Goal: Task Accomplishment & Management: Complete application form

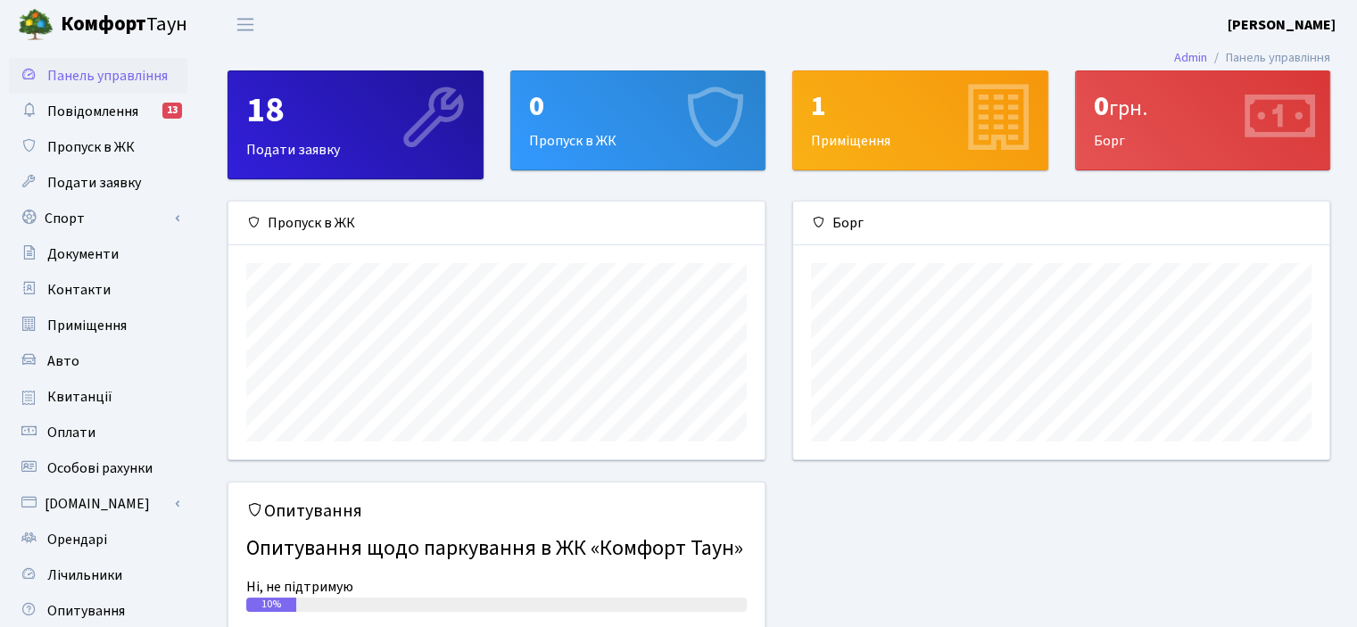
scroll to position [257, 535]
click at [256, 138] on div "18 Подати заявку" at bounding box center [355, 124] width 254 height 107
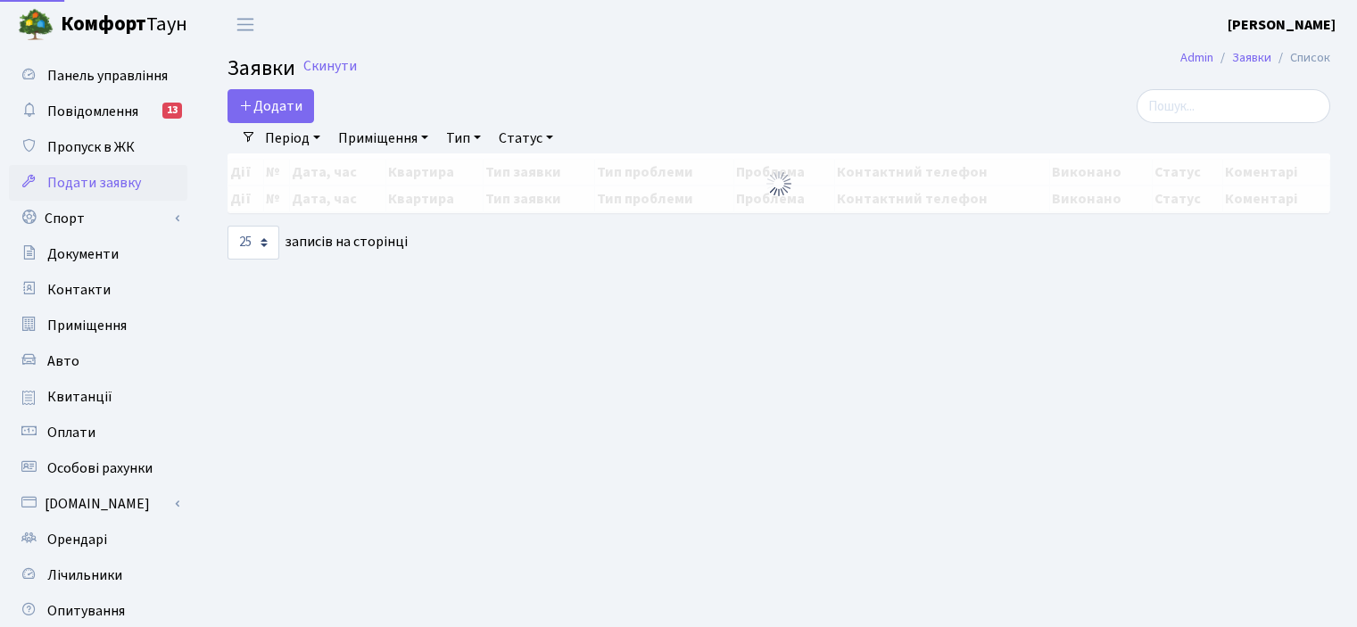
select select "25"
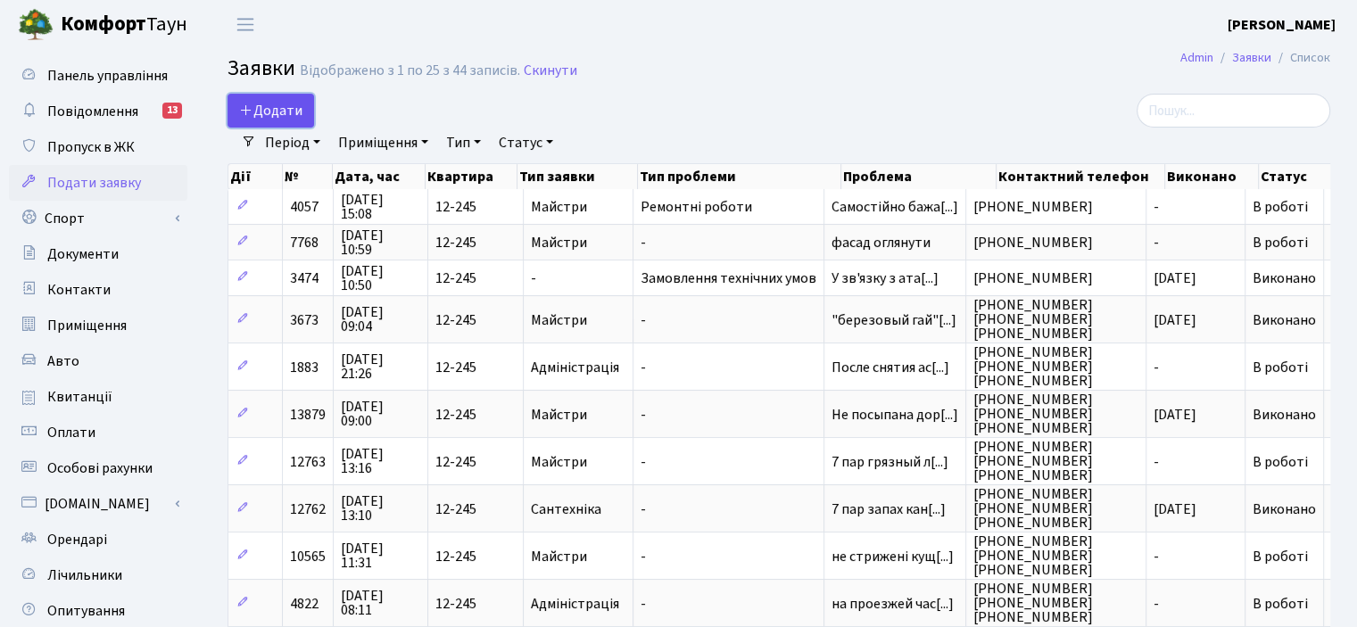
click at [270, 117] on span "Додати" at bounding box center [270, 111] width 63 height 20
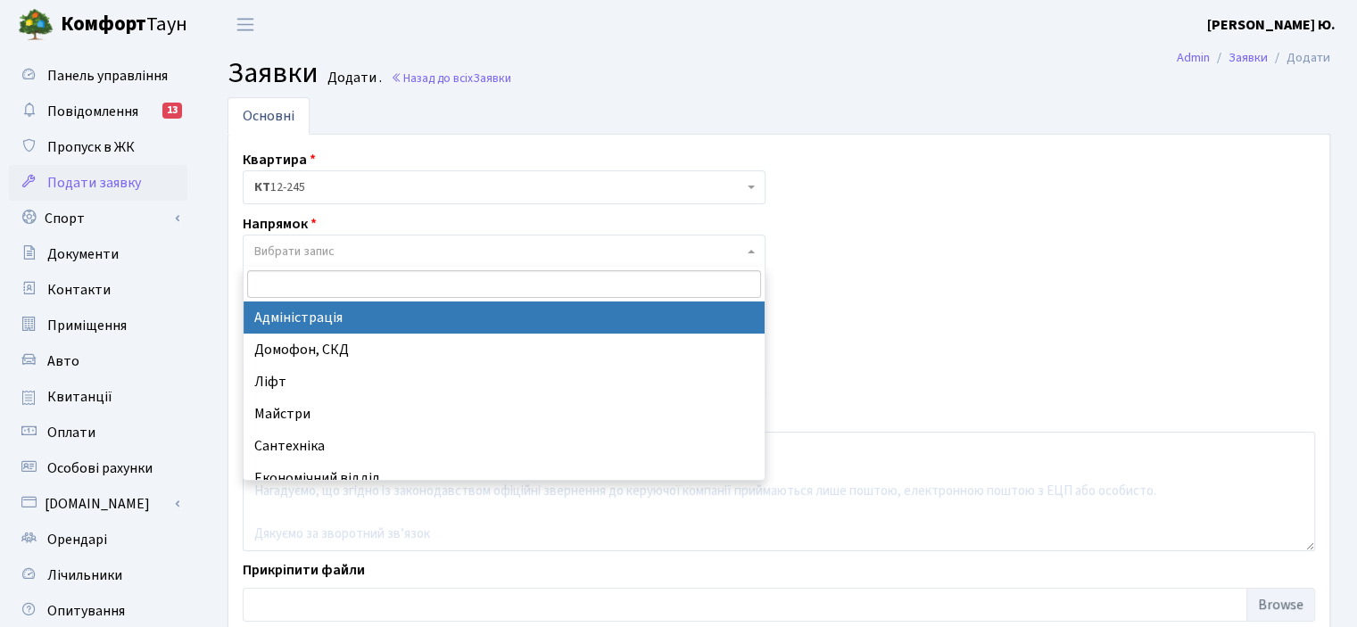
click at [336, 249] on span "Вибрати запис" at bounding box center [498, 252] width 489 height 18
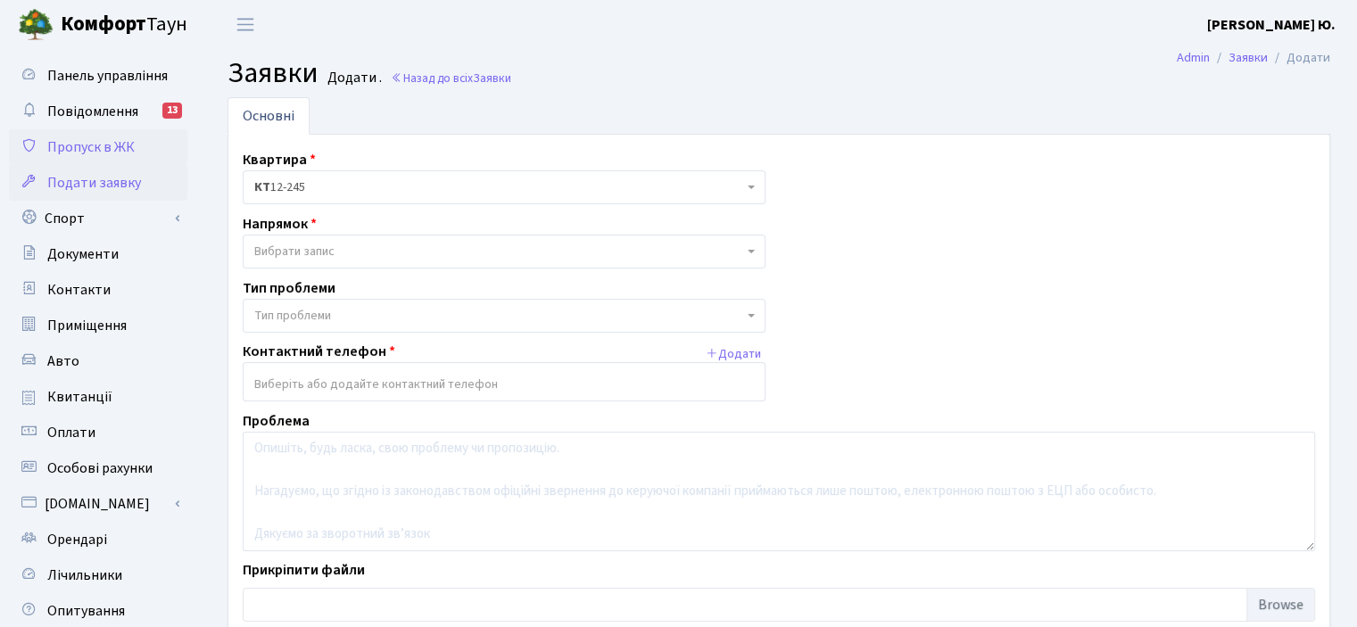
click at [95, 144] on span "Пропуск в ЖК" at bounding box center [90, 147] width 87 height 20
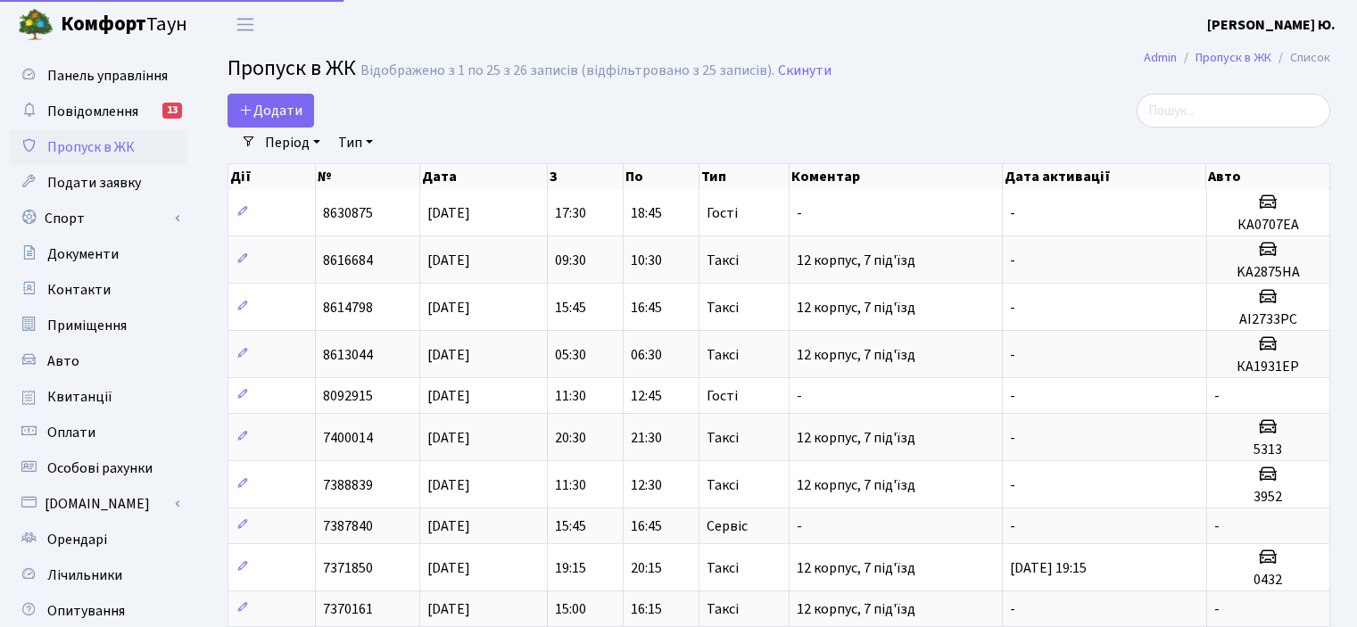
select select "25"
click at [275, 104] on span "Додати" at bounding box center [270, 111] width 63 height 20
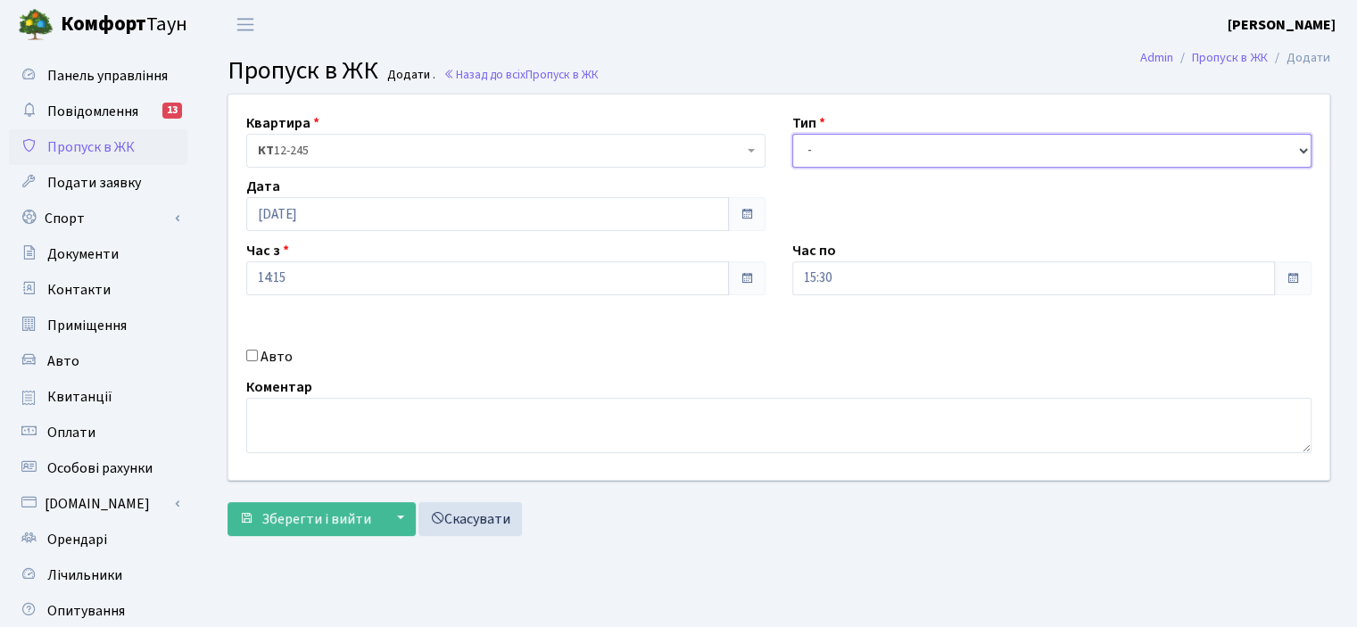
click at [850, 139] on select "- Доставка Таксі Гості Сервіс" at bounding box center [1051, 151] width 519 height 34
select select "3"
click at [792, 134] on select "- Доставка Таксі Гості Сервіс" at bounding box center [1051, 151] width 519 height 34
click at [492, 217] on input "06.10.2025" at bounding box center [487, 214] width 483 height 34
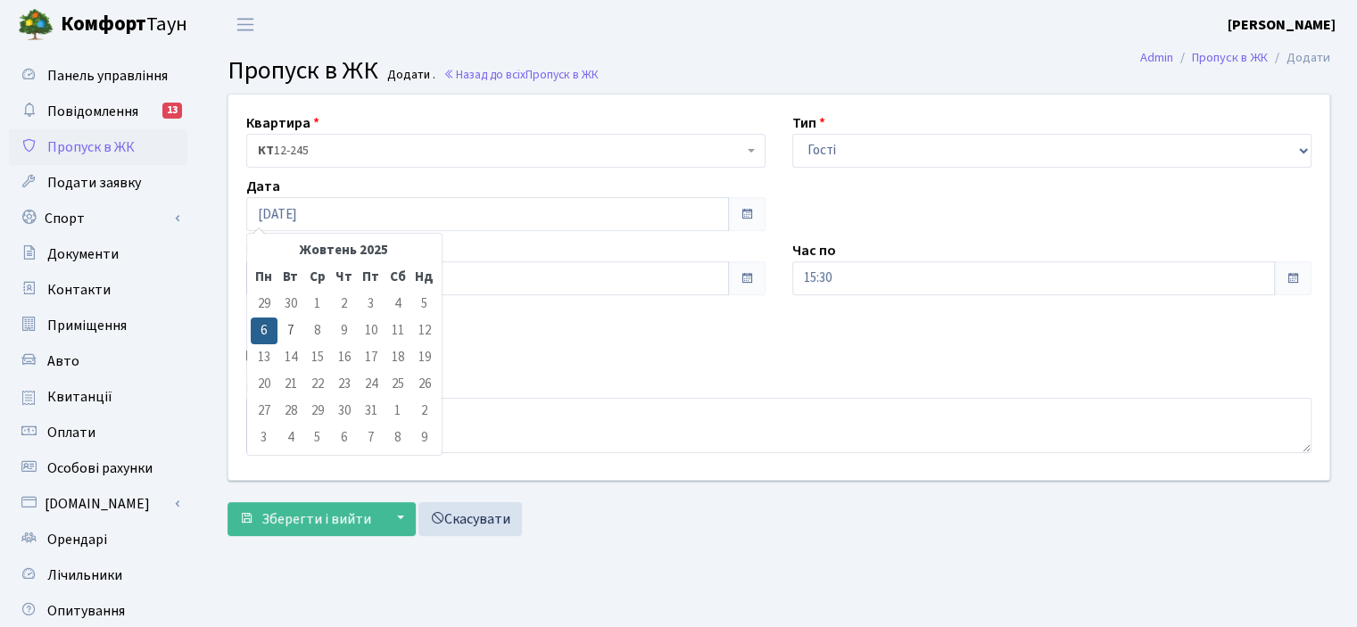
drag, startPoint x: 287, startPoint y: 326, endPoint x: 732, endPoint y: 238, distance: 452.9
click at [290, 324] on td "7" at bounding box center [291, 331] width 27 height 27
type input "07.10.2025"
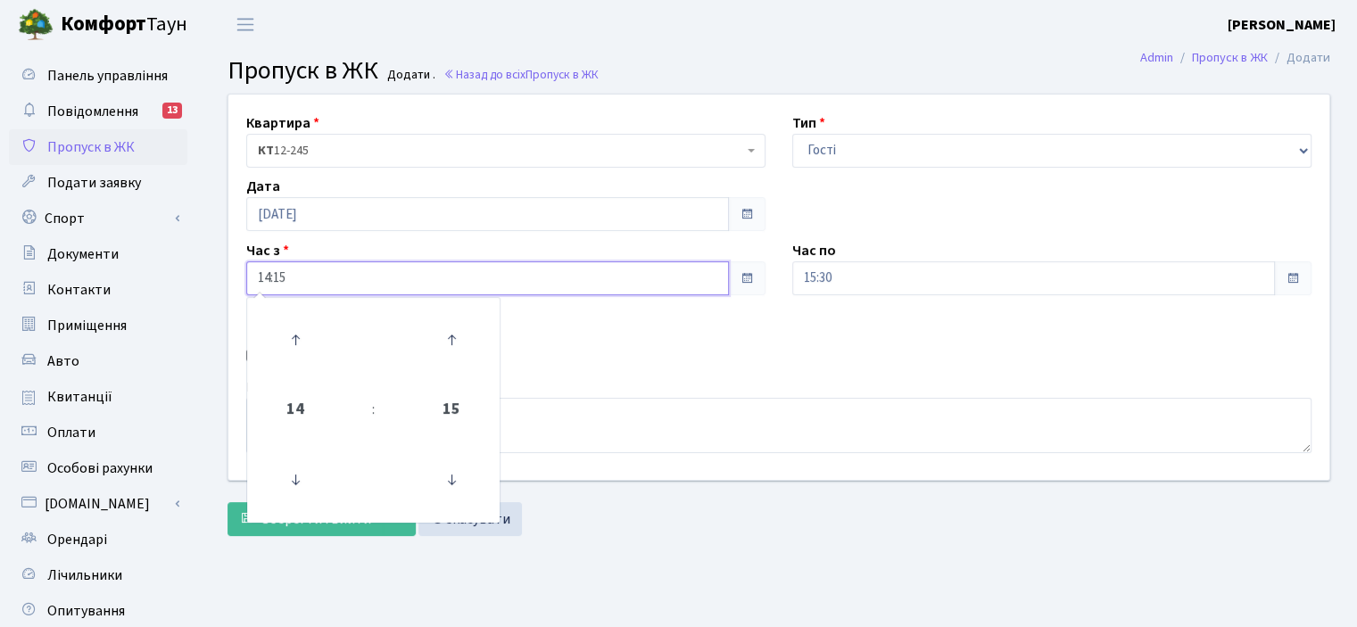
click at [351, 277] on input "14:15" at bounding box center [487, 278] width 483 height 34
click at [296, 328] on icon at bounding box center [295, 340] width 48 height 48
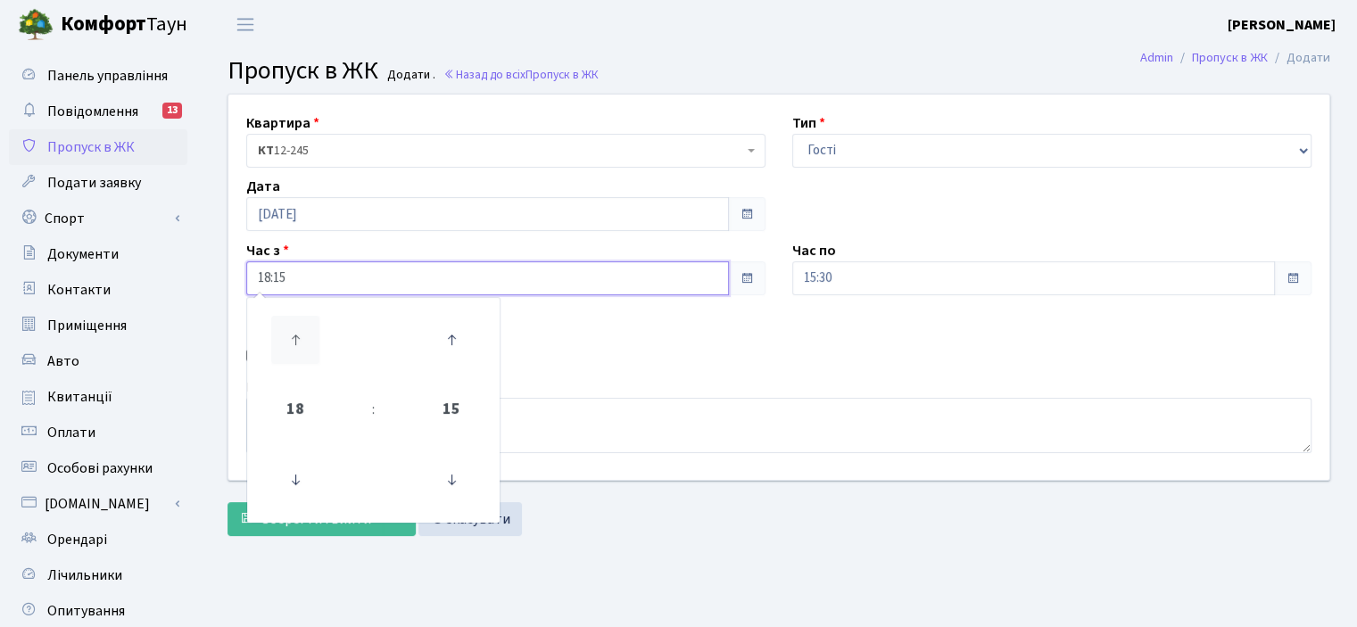
click at [296, 328] on icon at bounding box center [295, 340] width 48 height 48
click at [295, 329] on icon at bounding box center [295, 340] width 48 height 48
click at [294, 329] on icon at bounding box center [295, 340] width 48 height 48
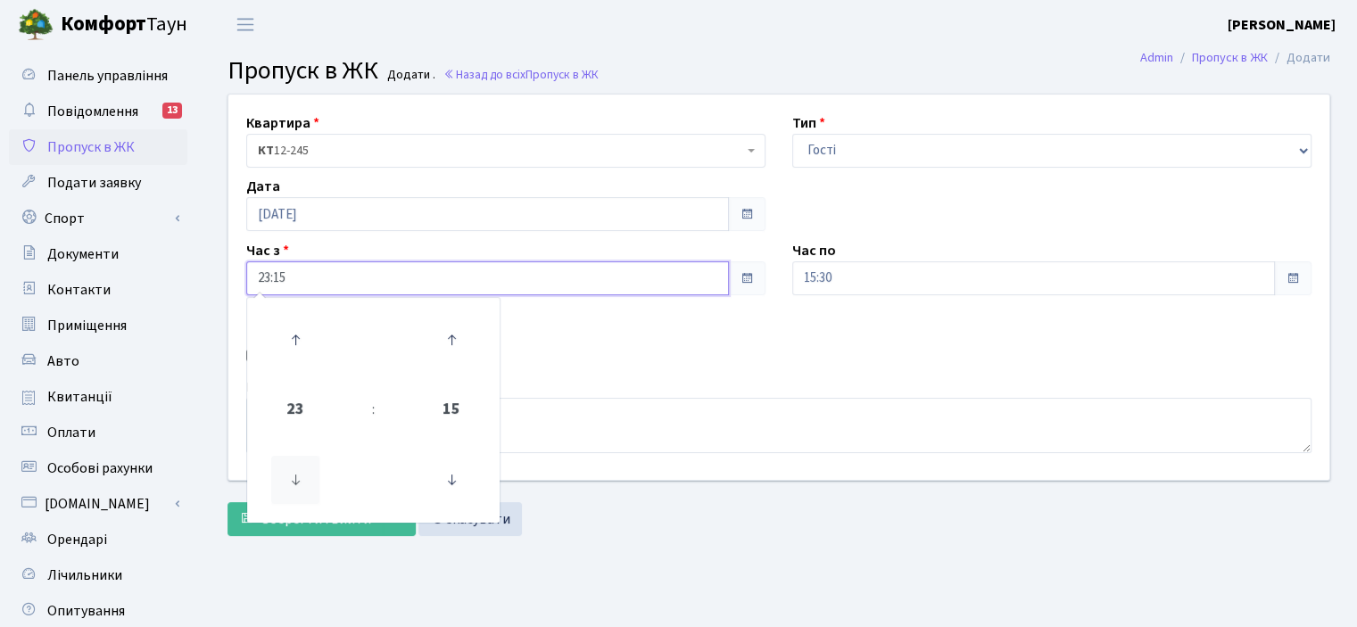
click at [289, 467] on icon at bounding box center [295, 480] width 48 height 48
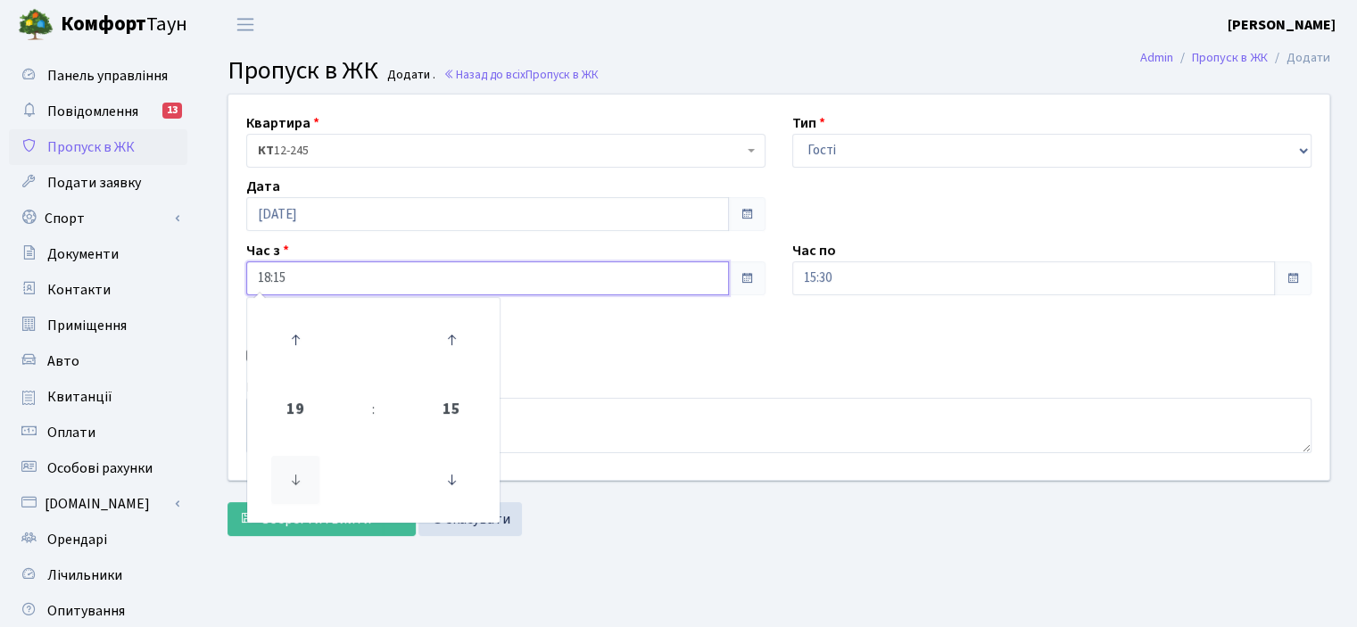
click at [289, 467] on icon at bounding box center [295, 480] width 48 height 48
click at [286, 467] on icon at bounding box center [295, 480] width 48 height 48
click at [286, 466] on icon at bounding box center [295, 480] width 48 height 48
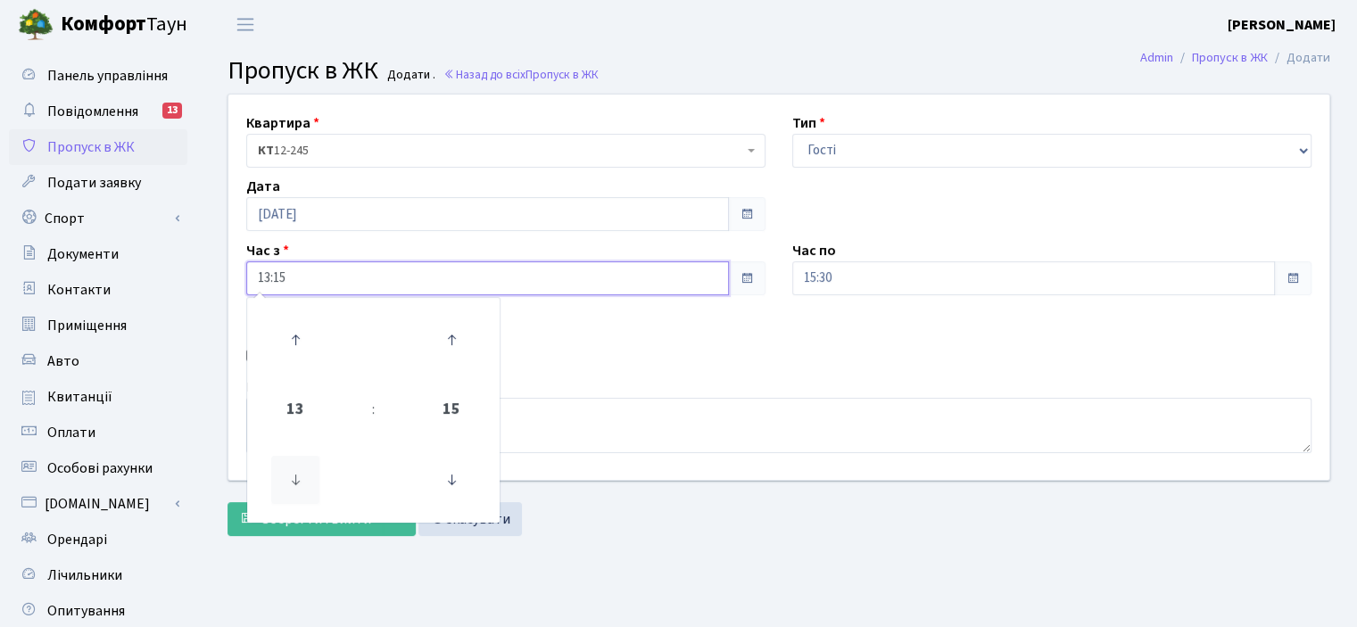
click at [286, 466] on icon at bounding box center [295, 480] width 48 height 48
type input "09:15"
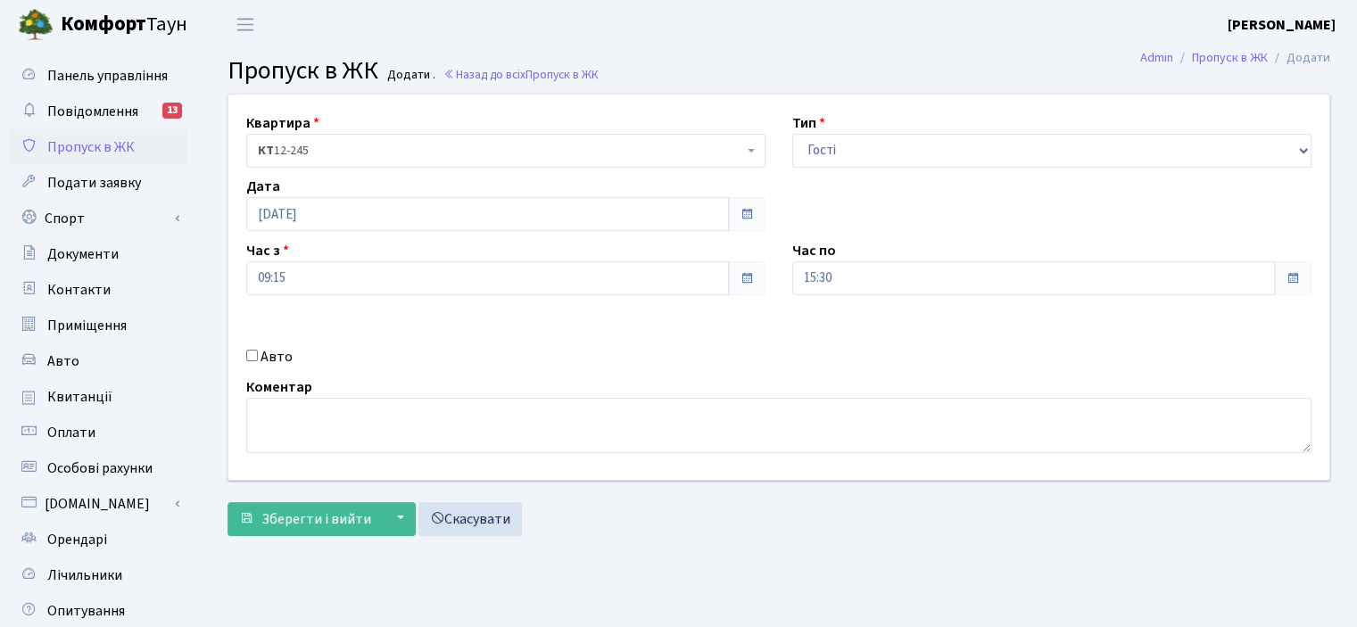
click at [696, 470] on div "Квартира <b>КТ</b>&nbsp;&nbsp;&nbsp;&nbsp;12-245 КТ 12-245 Тип - Доставка Таксі…" at bounding box center [779, 288] width 1128 height 386
click at [882, 288] on input "15:30" at bounding box center [1033, 278] width 483 height 34
click at [603, 367] on div "Авто" at bounding box center [506, 356] width 546 height 21
click at [250, 353] on input "Авто" at bounding box center [252, 356] width 12 height 12
checkbox input "true"
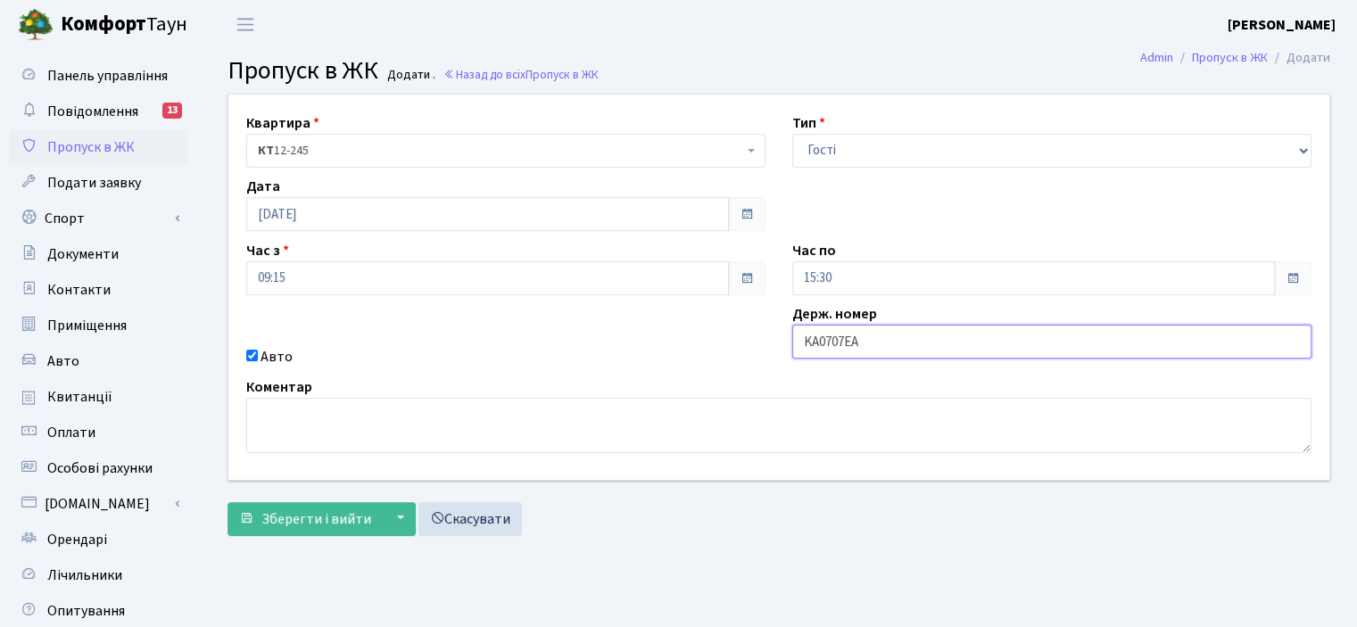
type input "KA0707EA"
click at [746, 574] on main "Admin Пропуск в ЖК Додати Пропуск в ЖК Додати . Назад до всіх Пропуск в ЖК Квар…" at bounding box center [779, 403] width 1157 height 709
click at [296, 510] on span "Зберегти і вийти" at bounding box center [316, 520] width 110 height 20
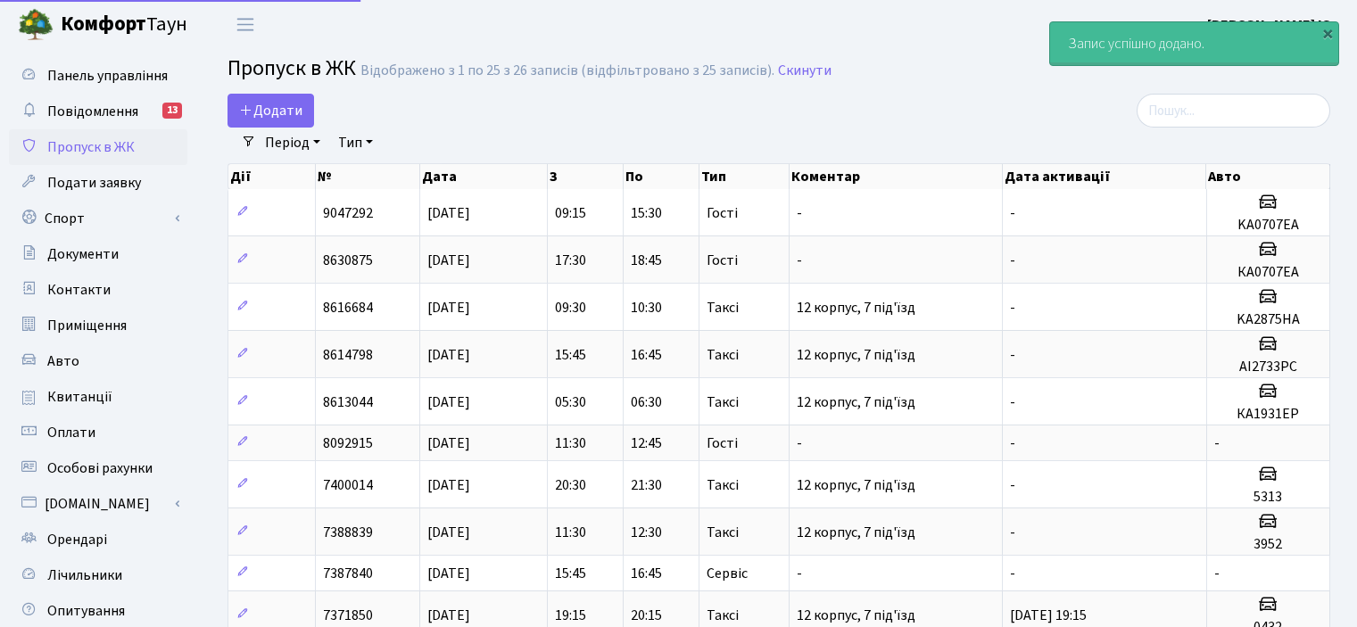
select select "25"
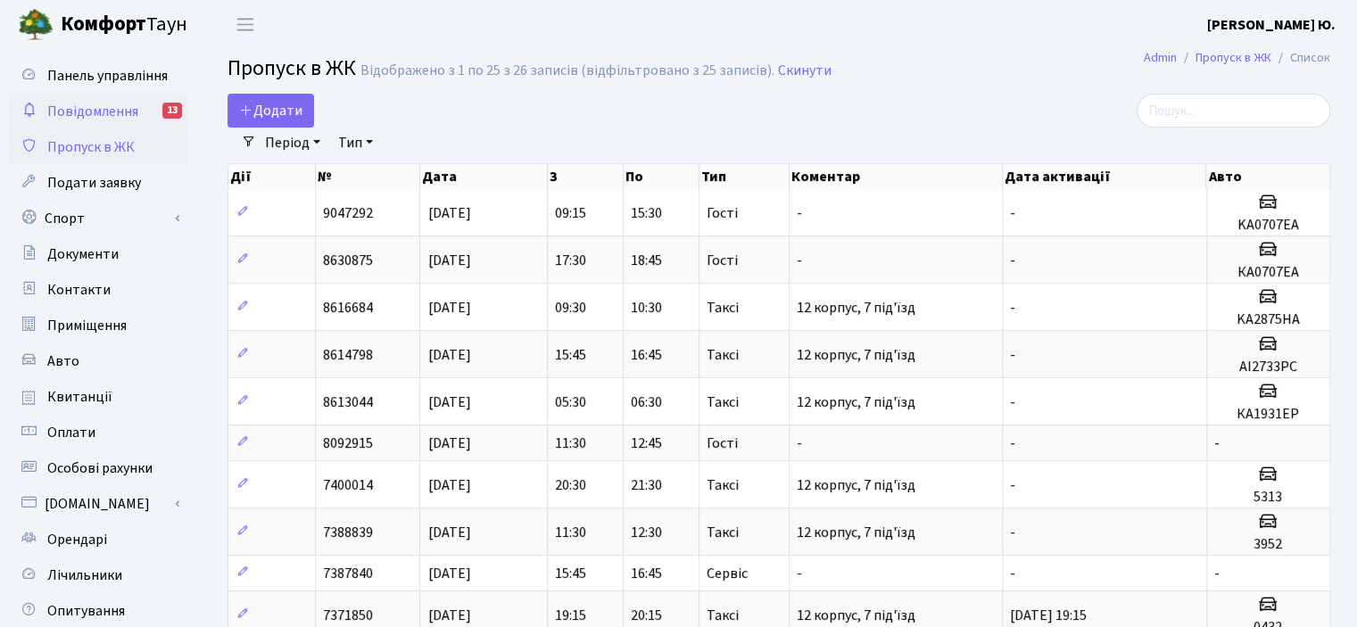
click at [96, 99] on link "Повідомлення 13" at bounding box center [98, 112] width 178 height 36
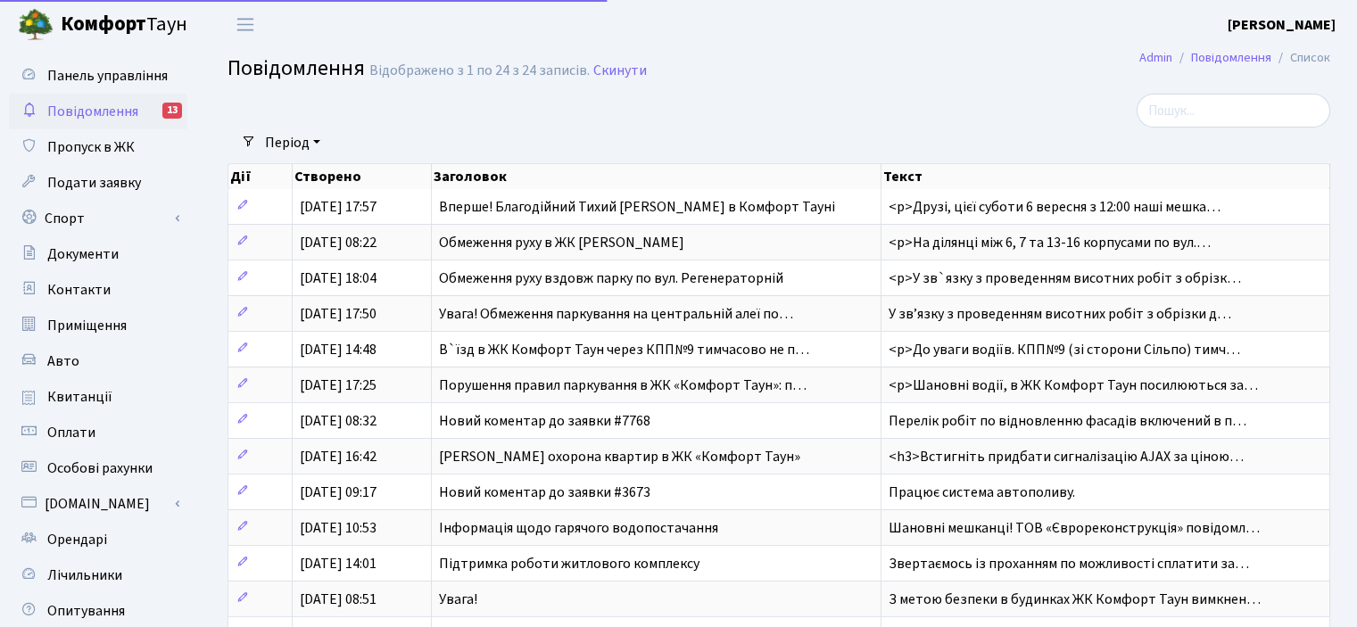
select select "25"
